Goal: Information Seeking & Learning: Learn about a topic

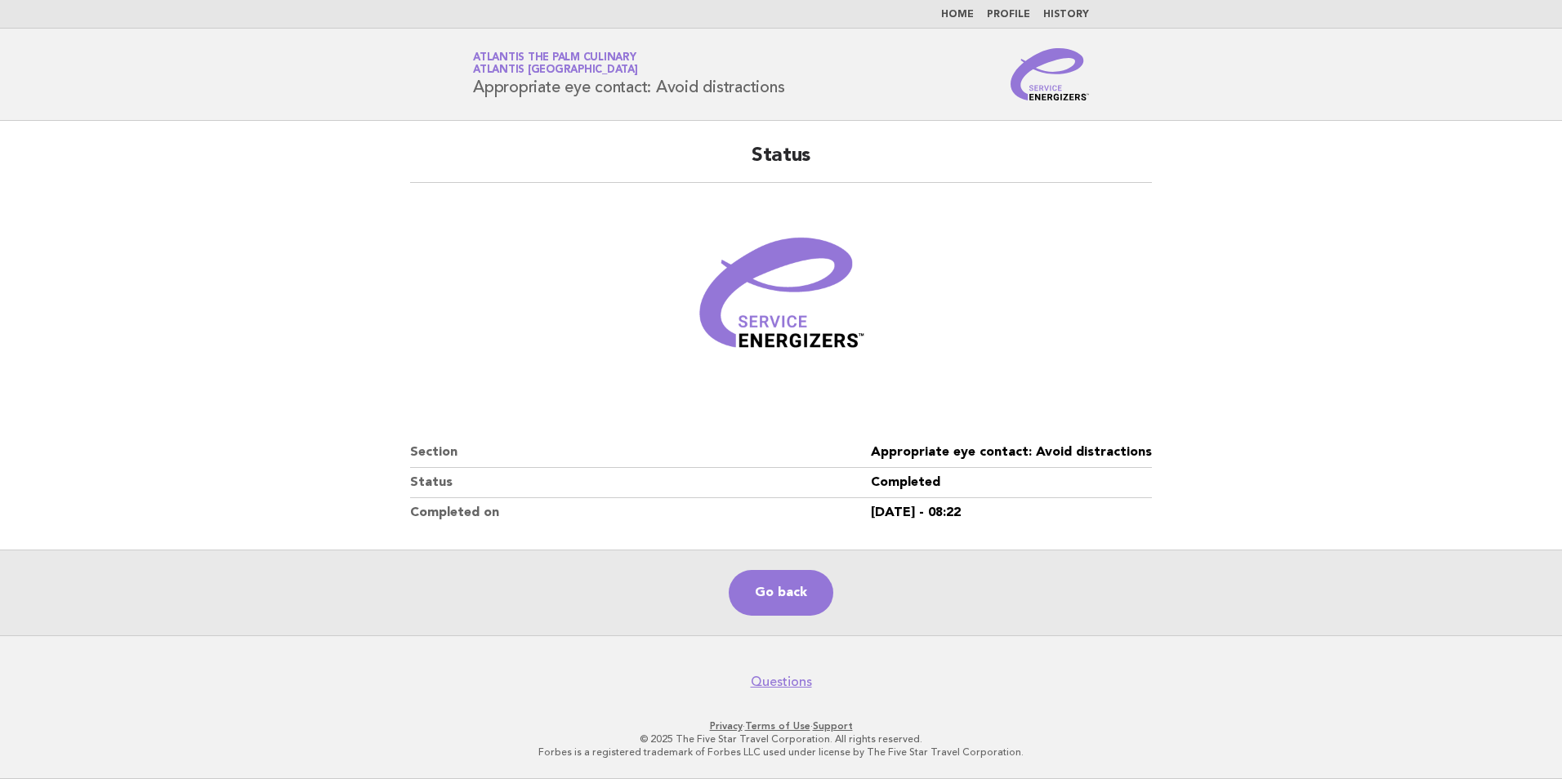
click at [780, 587] on link "Go back" at bounding box center [781, 593] width 105 height 46
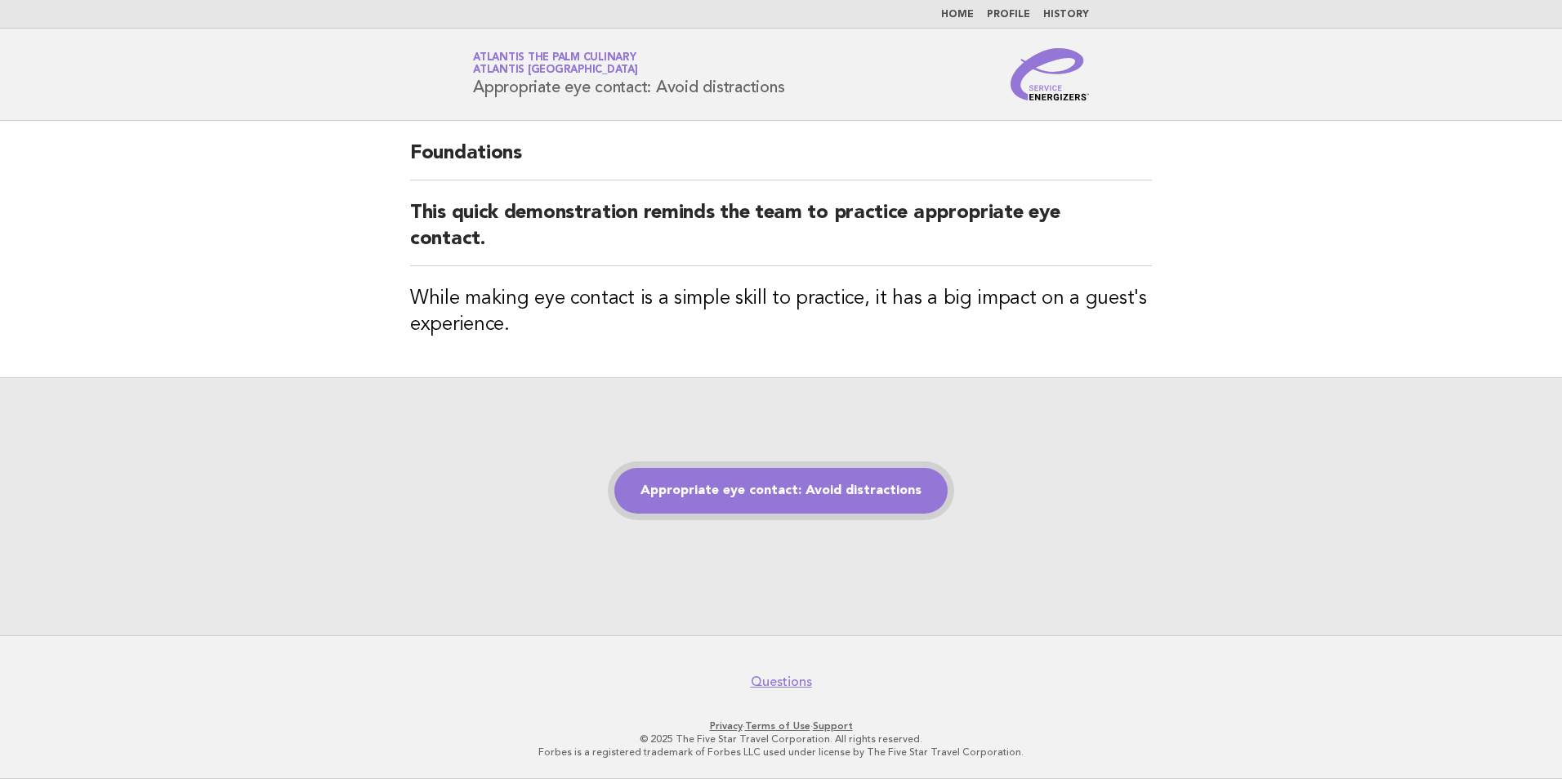
click at [836, 488] on link "Appropriate eye contact: Avoid distractions" at bounding box center [780, 491] width 333 height 46
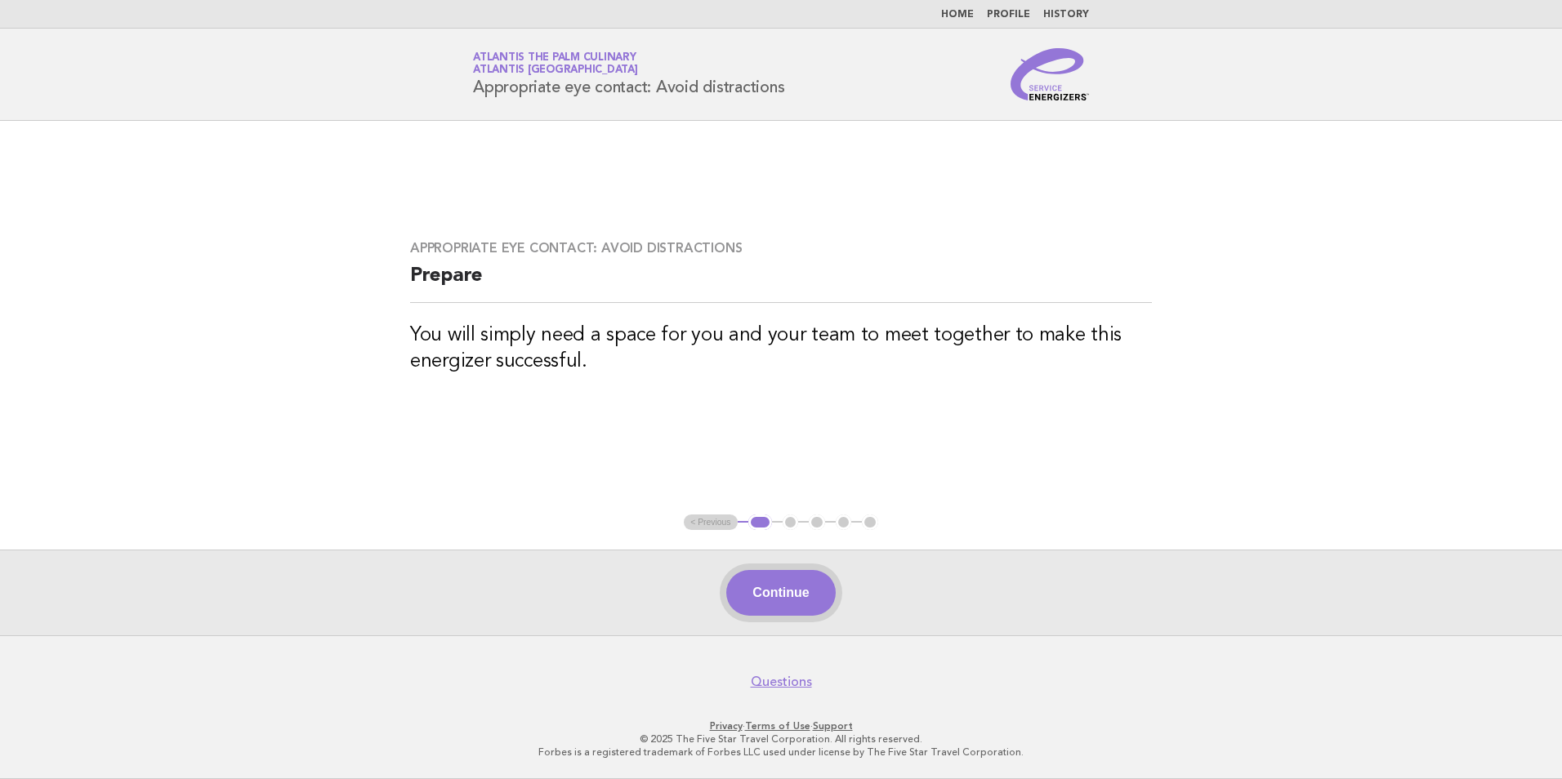
click at [787, 585] on button "Continue" at bounding box center [780, 593] width 109 height 46
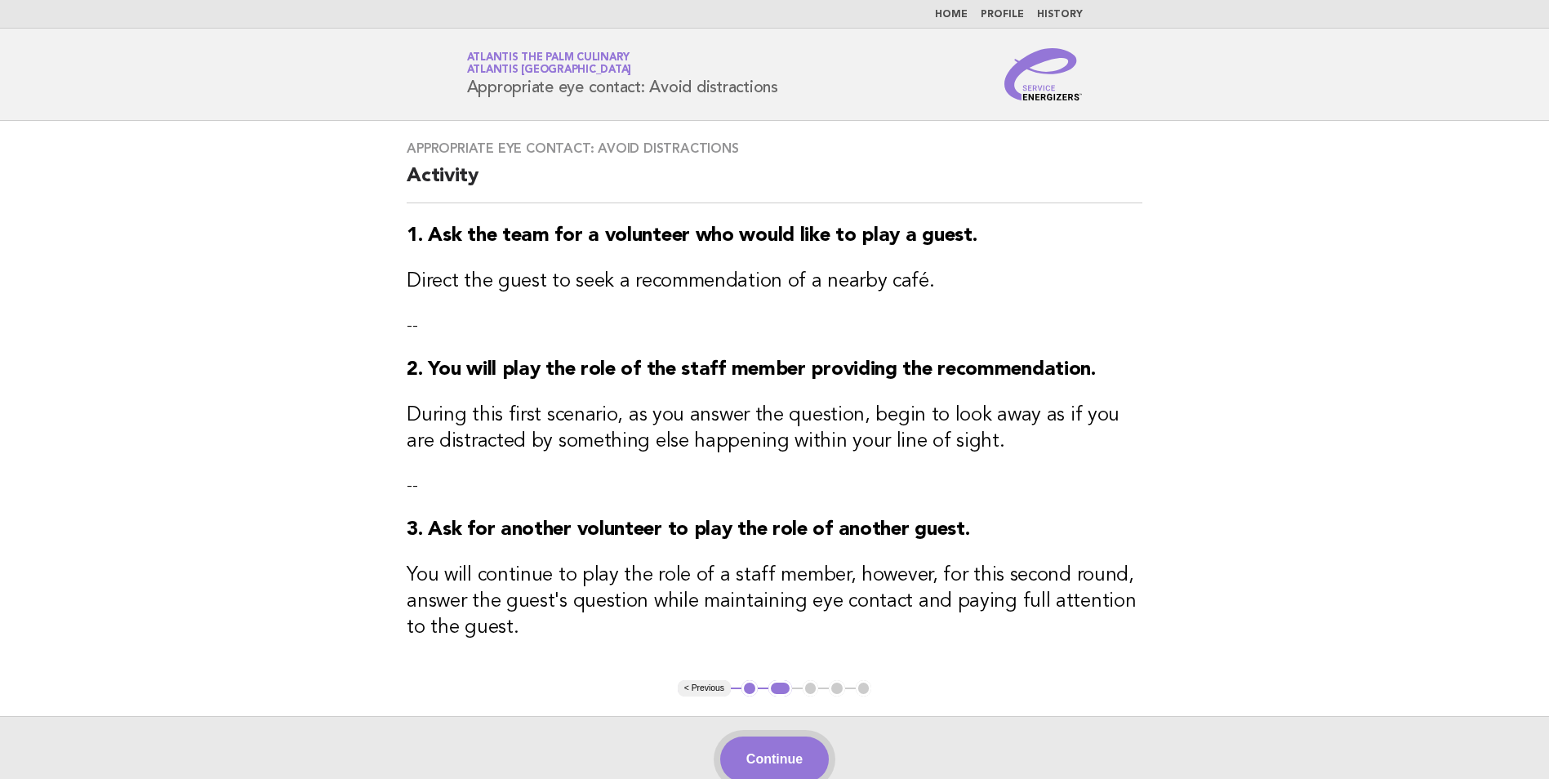
click at [797, 753] on button "Continue" at bounding box center [774, 760] width 109 height 46
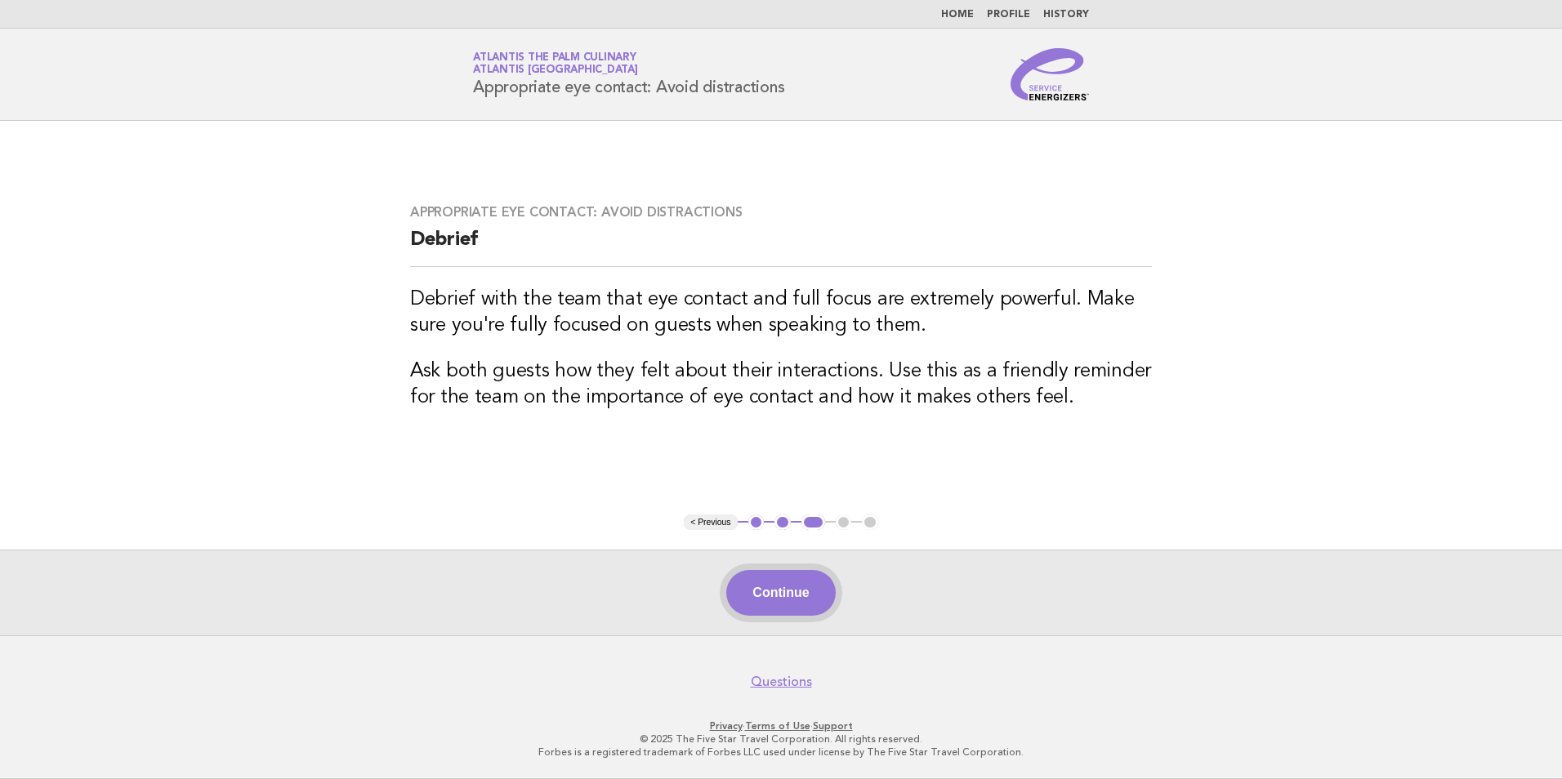
click at [796, 588] on button "Continue" at bounding box center [780, 593] width 109 height 46
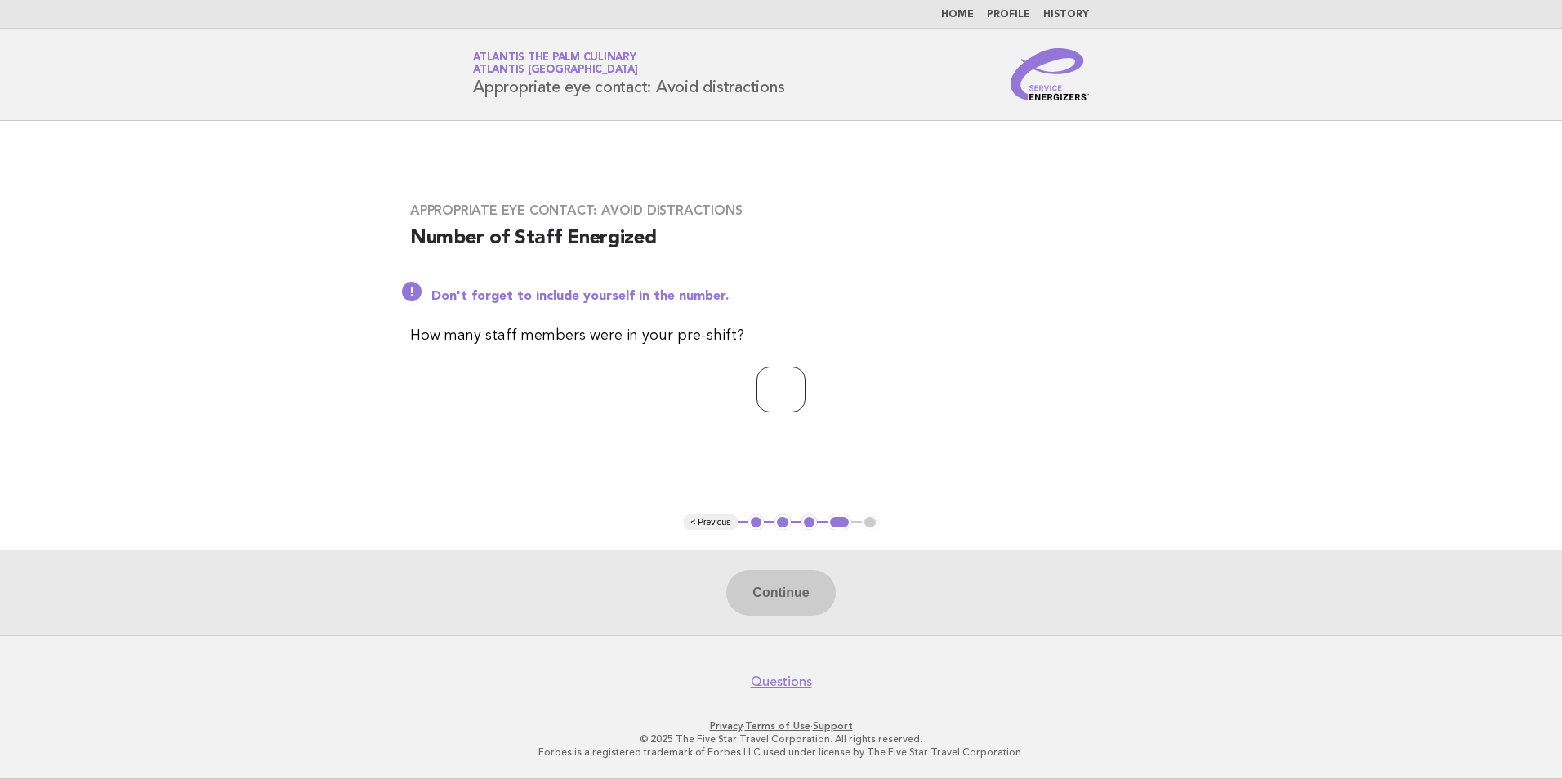
click at [778, 383] on input "number" at bounding box center [780, 390] width 49 height 46
type input "**"
click at [756, 600] on button "Continue" at bounding box center [780, 593] width 109 height 46
